Goal: Navigation & Orientation: Find specific page/section

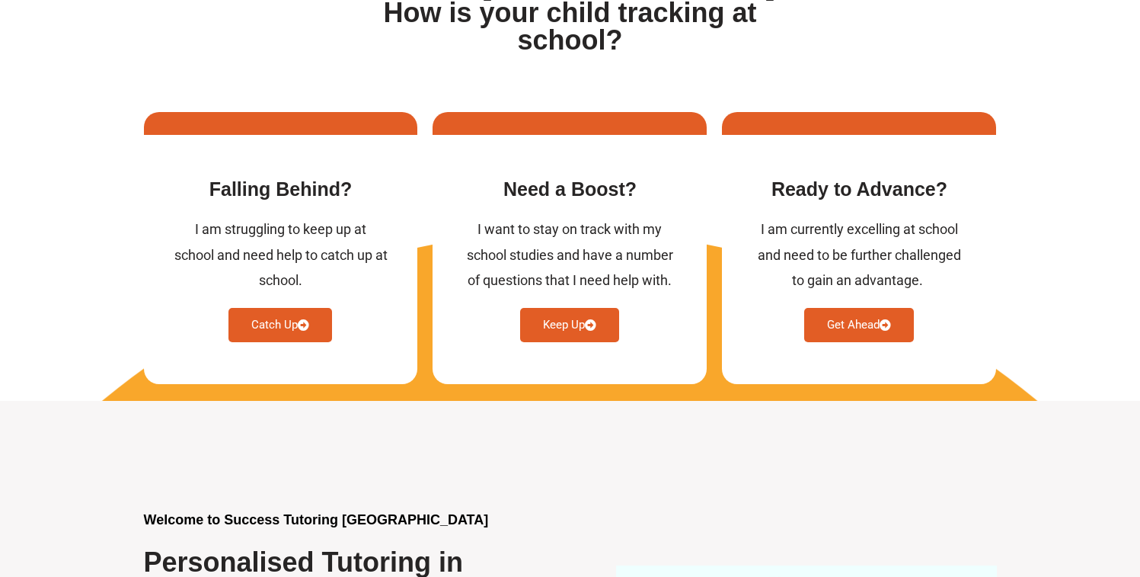
scroll to position [607, 0]
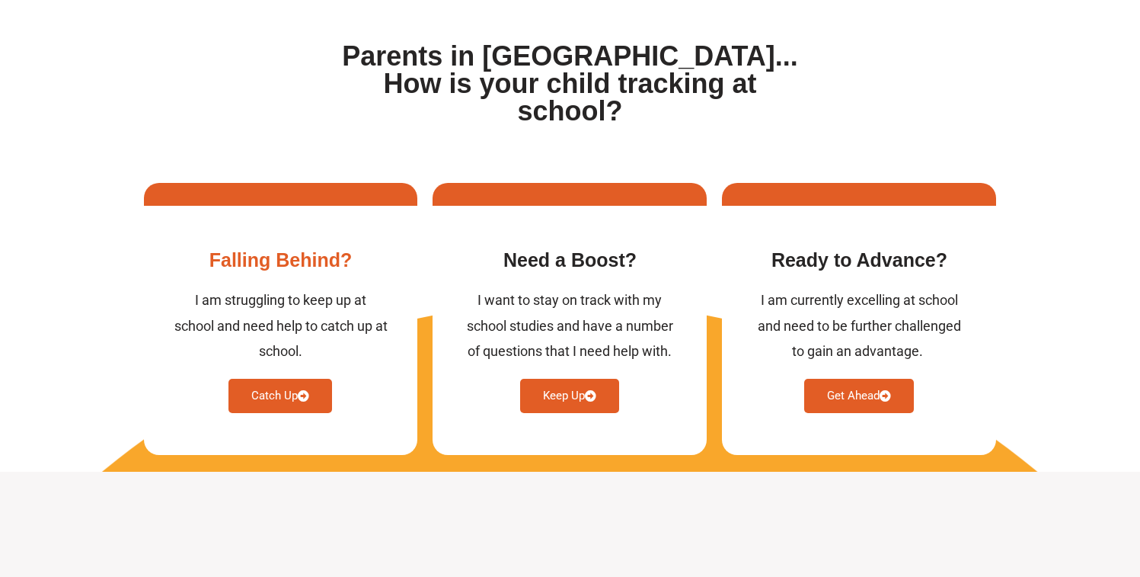
click at [288, 379] on link "Catch Up" at bounding box center [281, 396] width 104 height 34
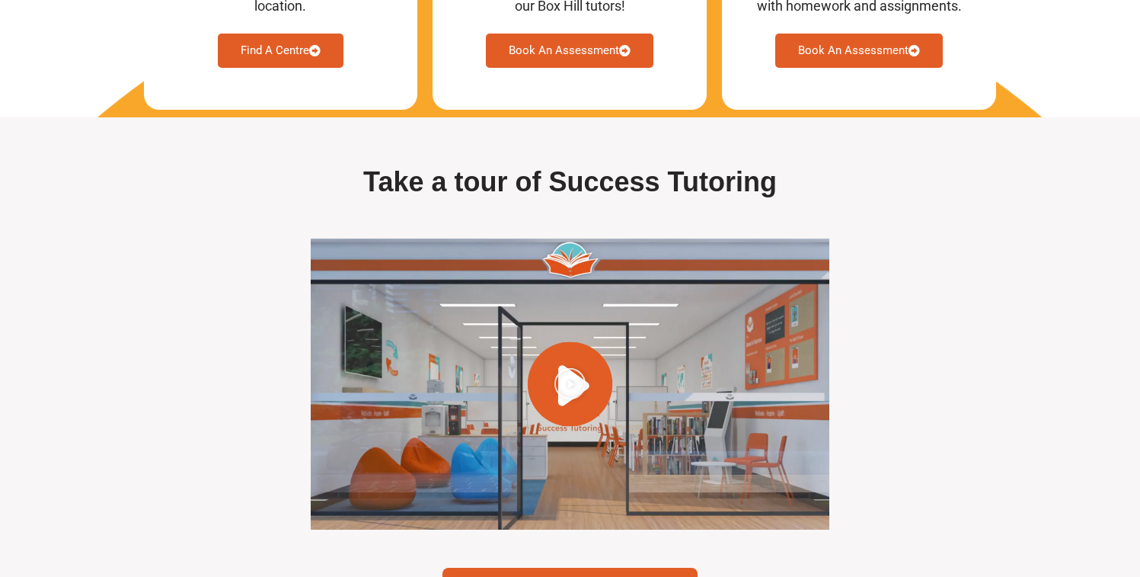
scroll to position [4236, 0]
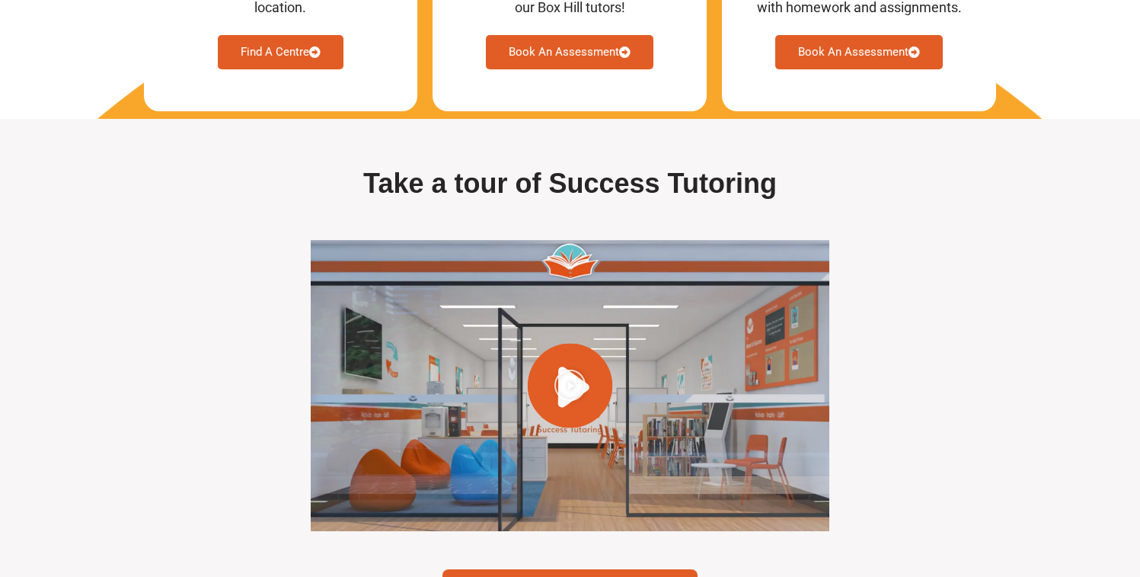
click at [301, 69] on link "Find A Centre" at bounding box center [281, 52] width 126 height 34
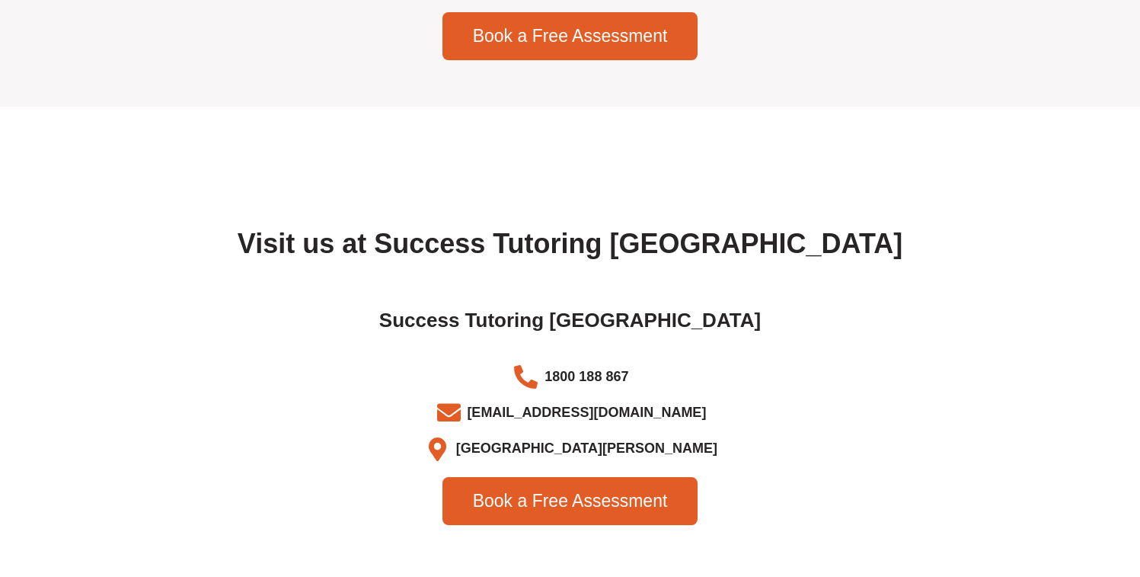
scroll to position [4794, 0]
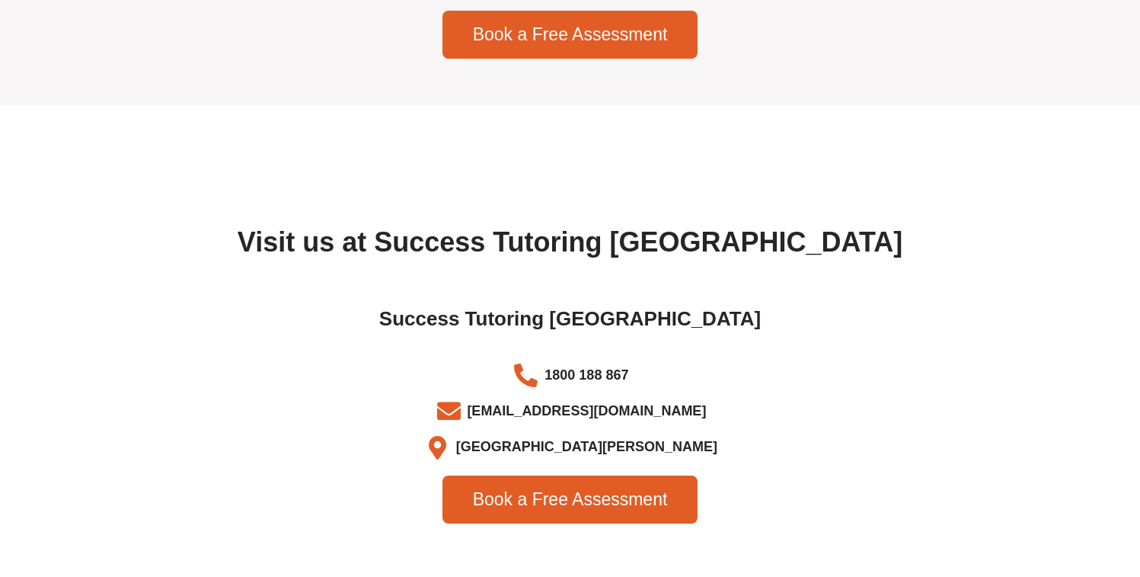
click at [452, 455] on icon at bounding box center [438, 448] width 30 height 24
click at [584, 519] on link "Book a Free Assessment" at bounding box center [571, 499] width 256 height 48
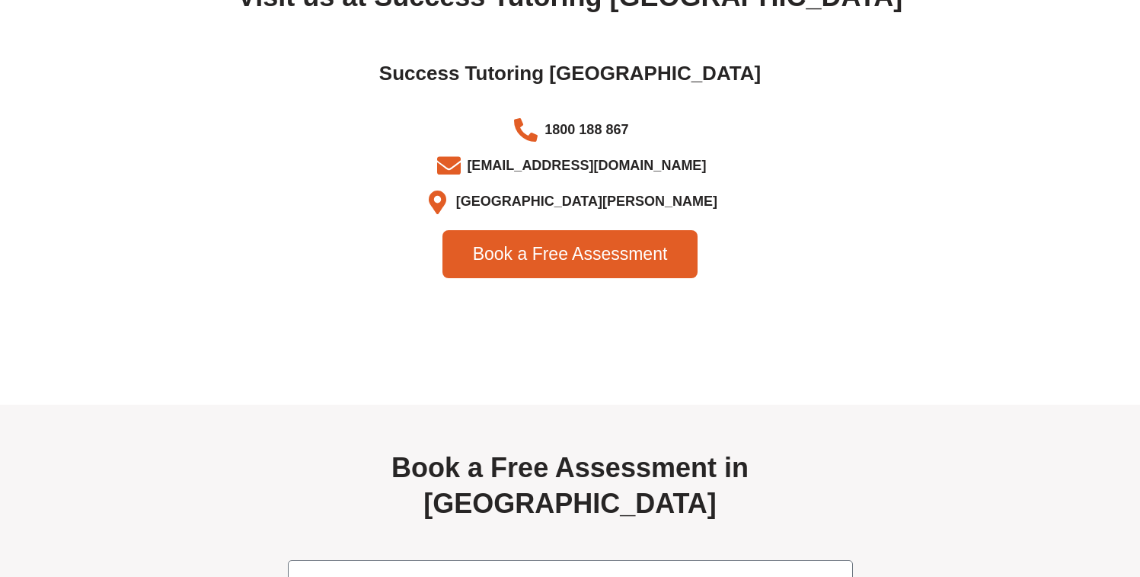
scroll to position [5006, 0]
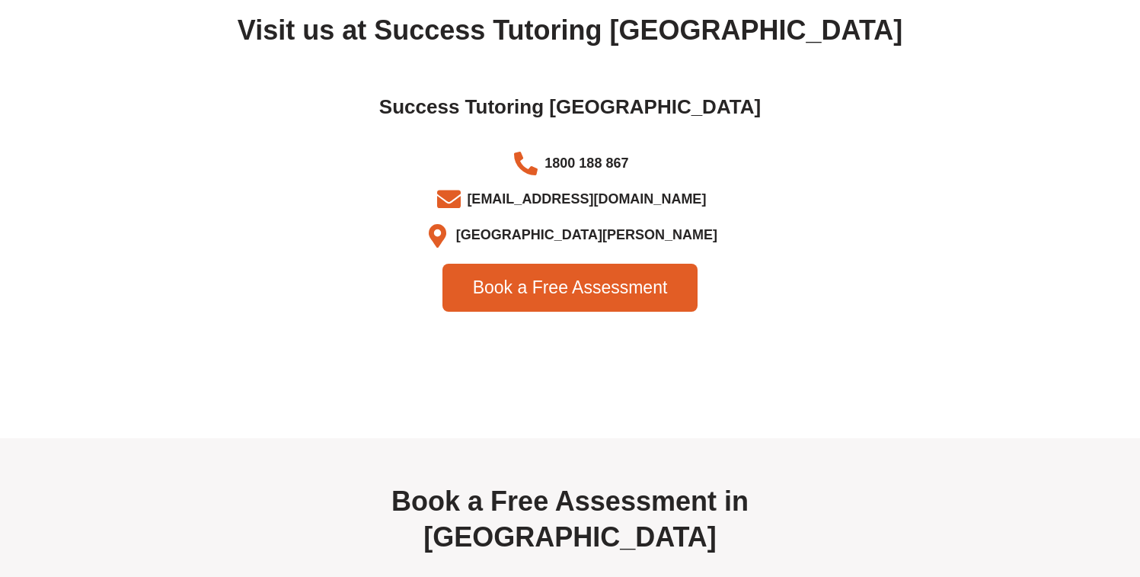
click at [573, 248] on span "Box Hill VIC" at bounding box center [584, 234] width 265 height 25
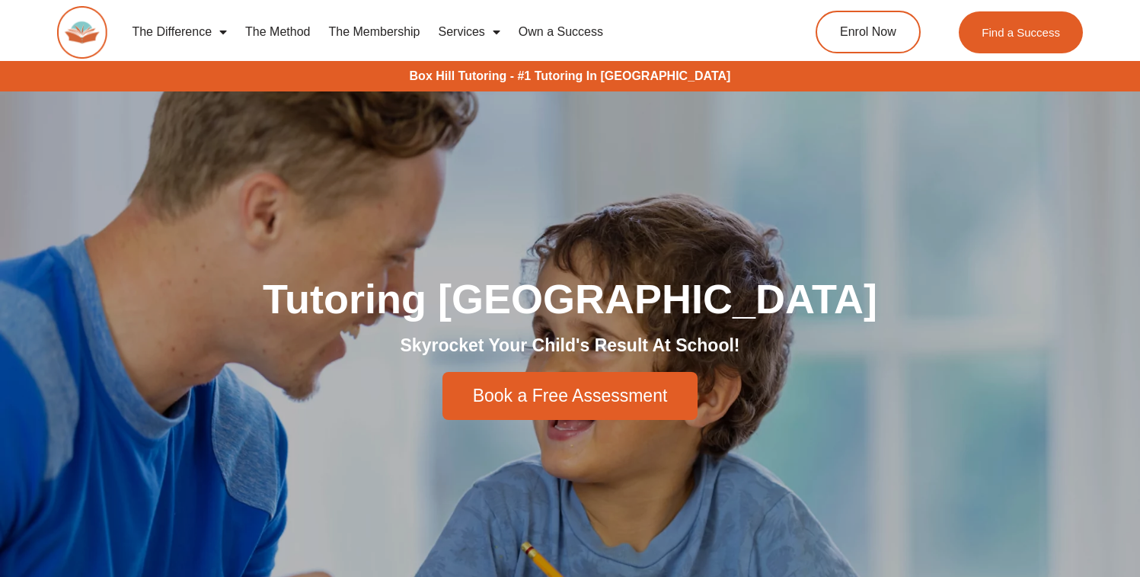
scroll to position [3, 0]
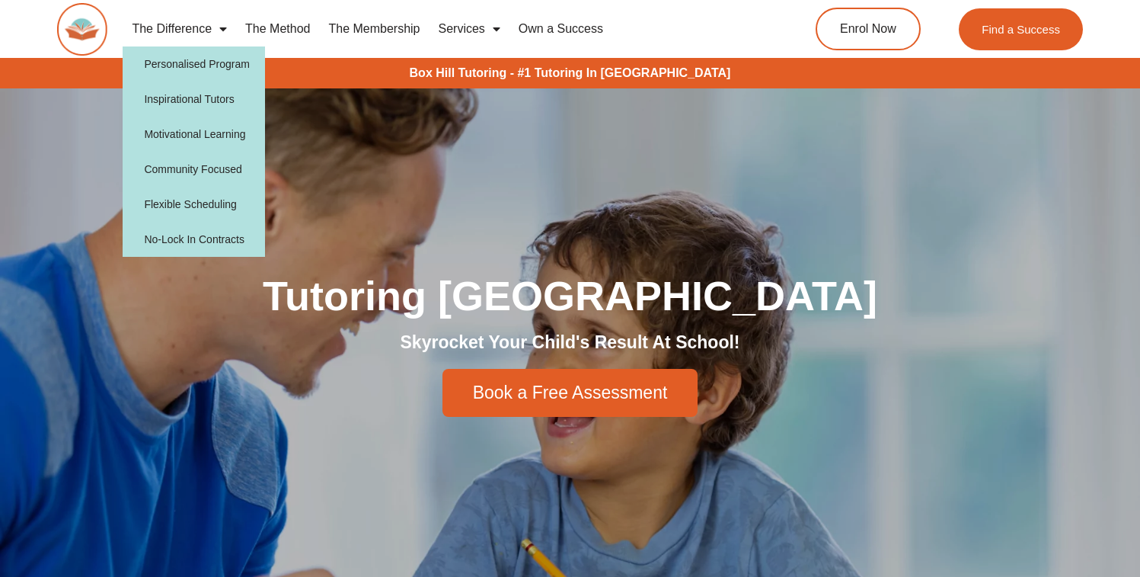
click at [227, 30] on span "Menu" at bounding box center [219, 28] width 15 height 27
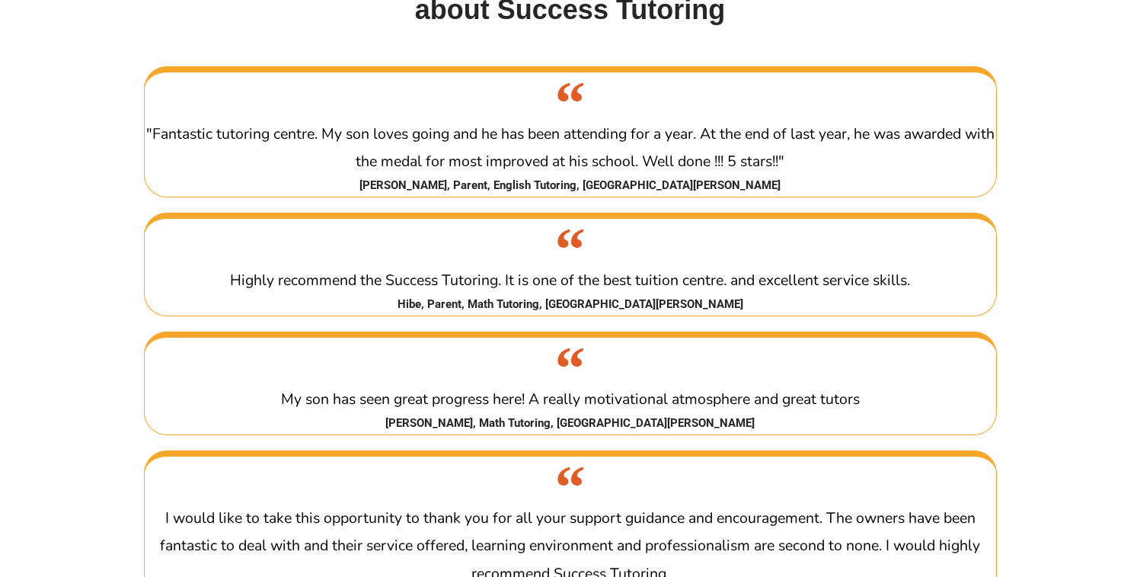
scroll to position [2654, 0]
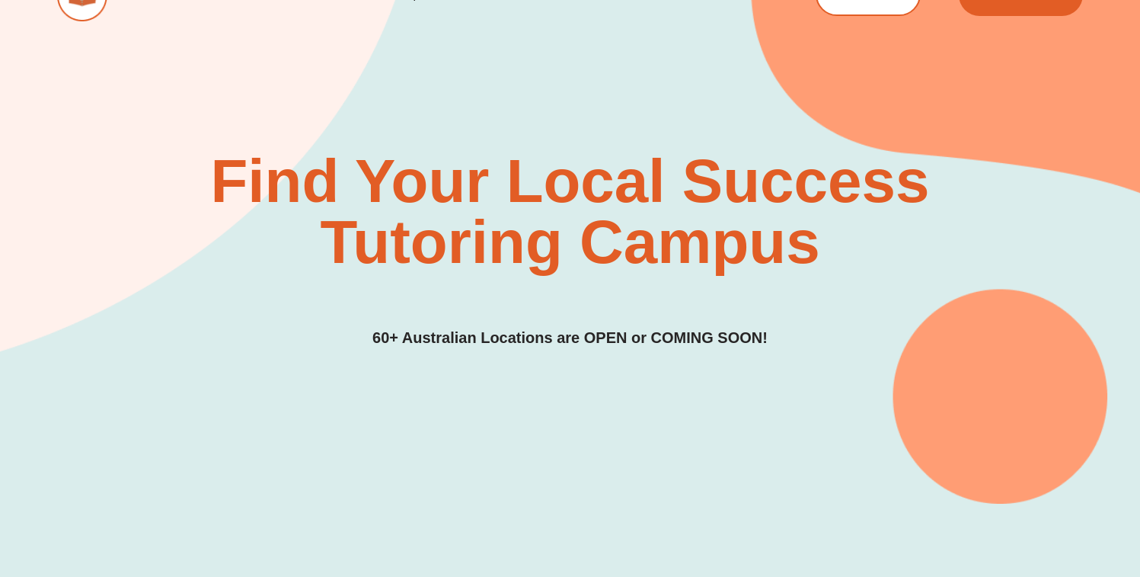
scroll to position [353, 0]
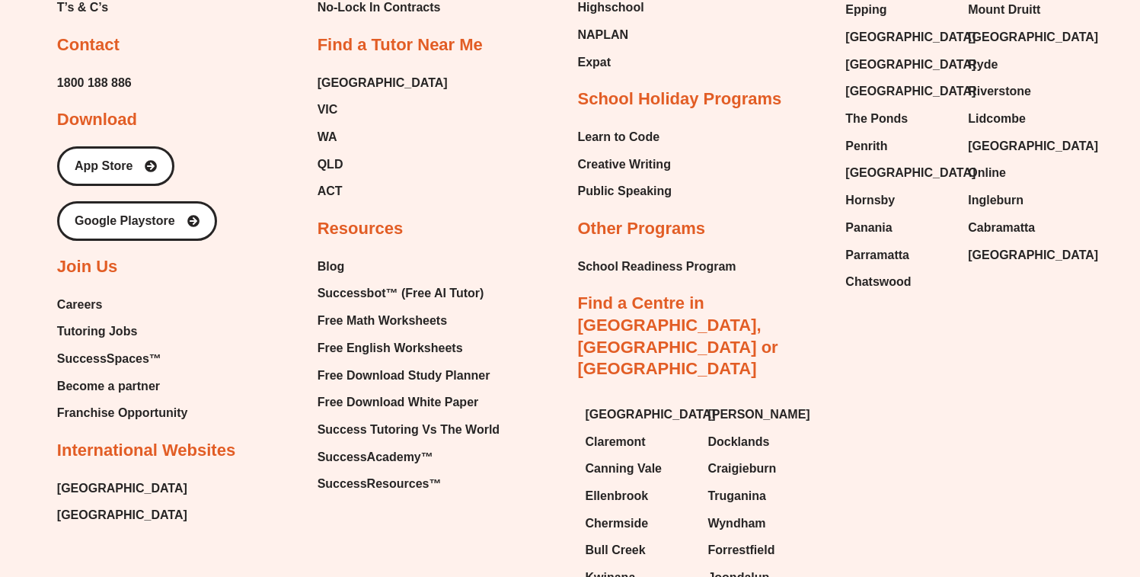
scroll to position [4908, 0]
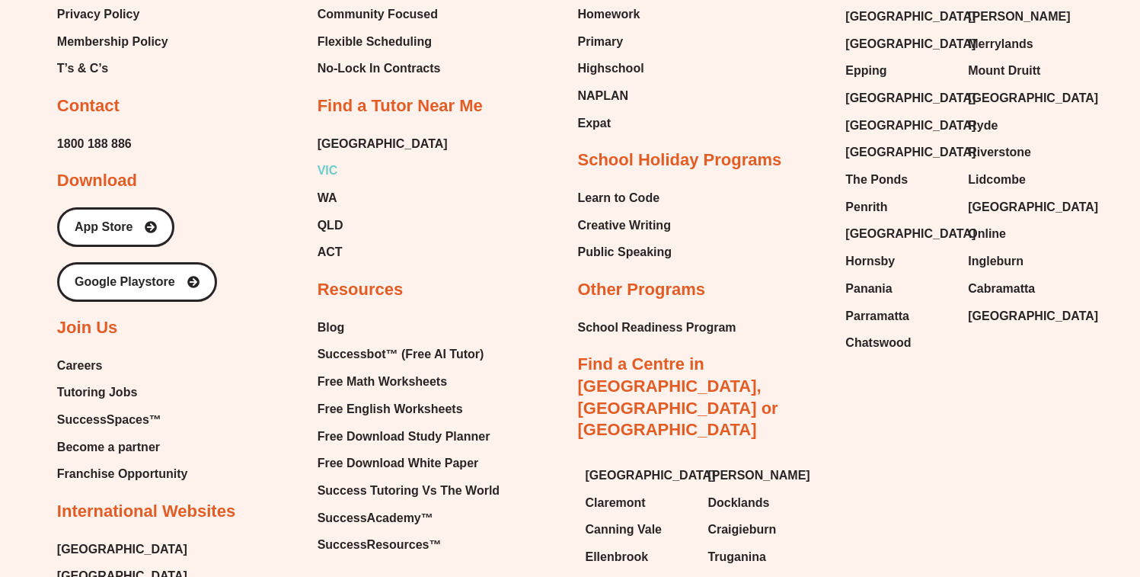
click at [340, 182] on link "VIC" at bounding box center [383, 170] width 130 height 23
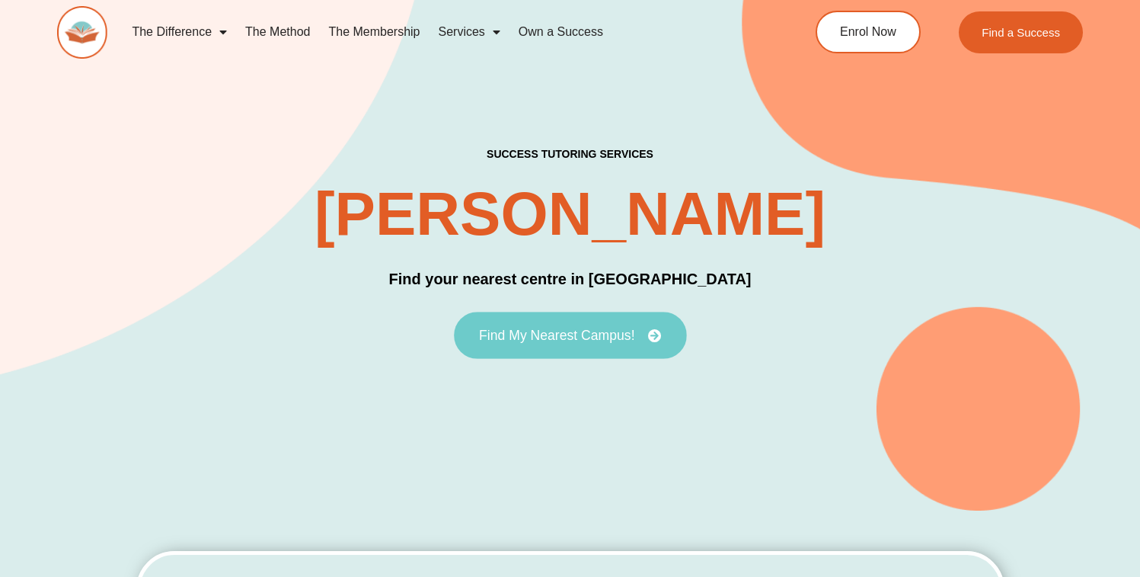
click at [548, 340] on span "Find My Nearest Campus!" at bounding box center [556, 335] width 155 height 14
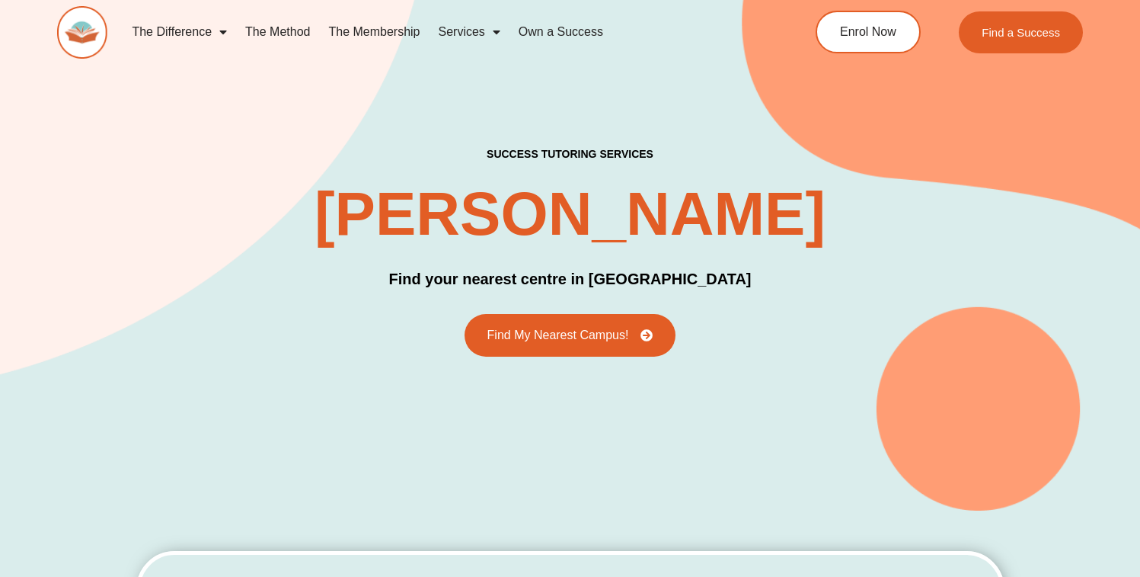
click at [84, 24] on img at bounding box center [82, 32] width 51 height 53
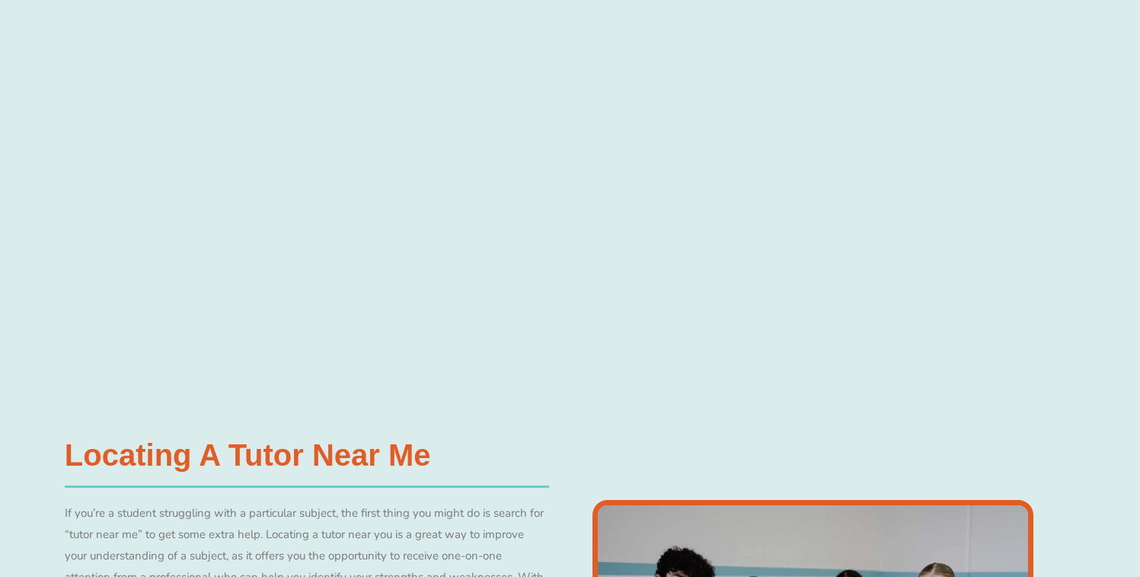
scroll to position [1027, 0]
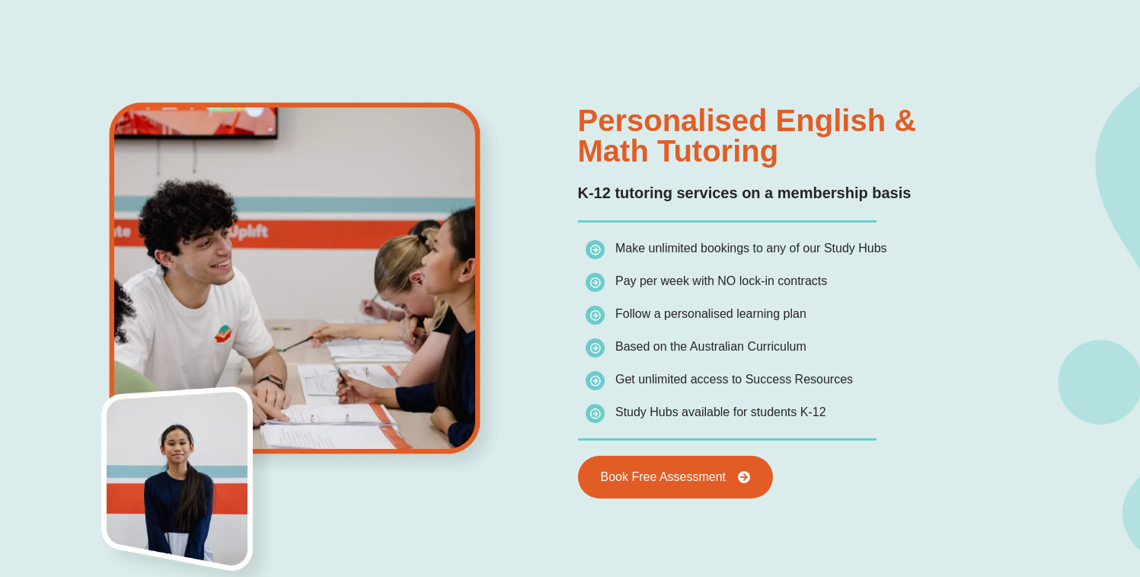
scroll to position [1012, 0]
